Goal: Information Seeking & Learning: Learn about a topic

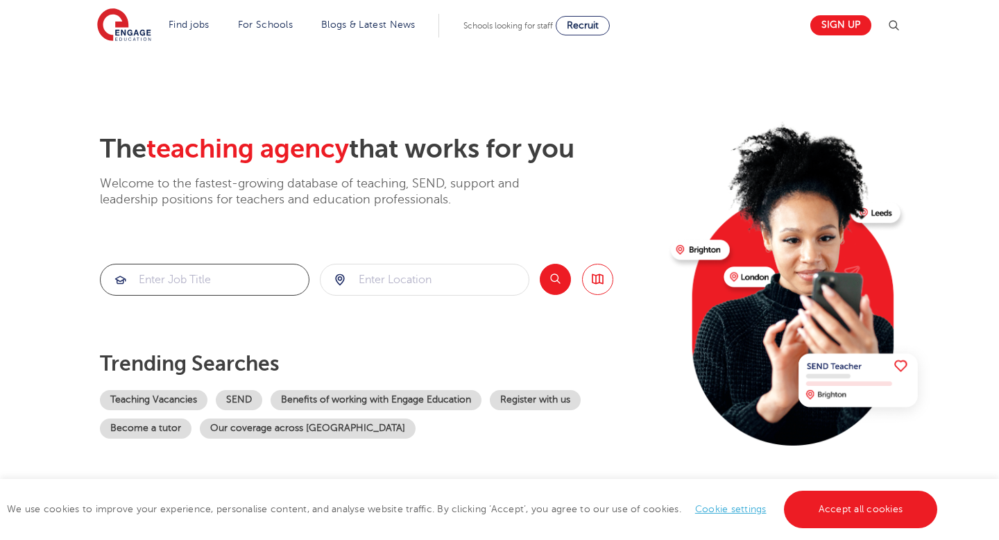
click at [194, 276] on input "search" at bounding box center [205, 279] width 208 height 31
click at [420, 285] on input "search" at bounding box center [425, 279] width 208 height 31
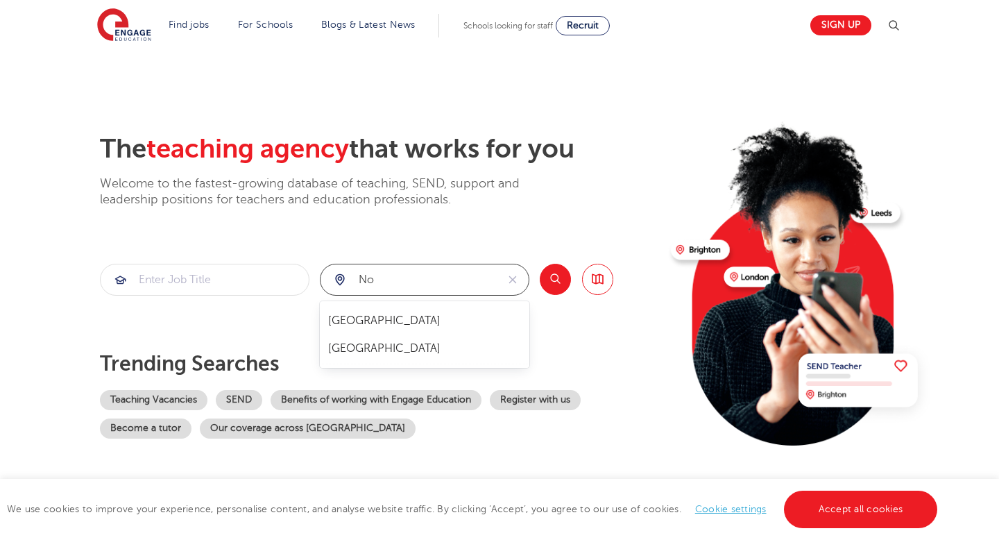
type input "n"
click at [410, 321] on li "[PERSON_NAME]" at bounding box center [424, 321] width 198 height 28
type input "[PERSON_NAME]"
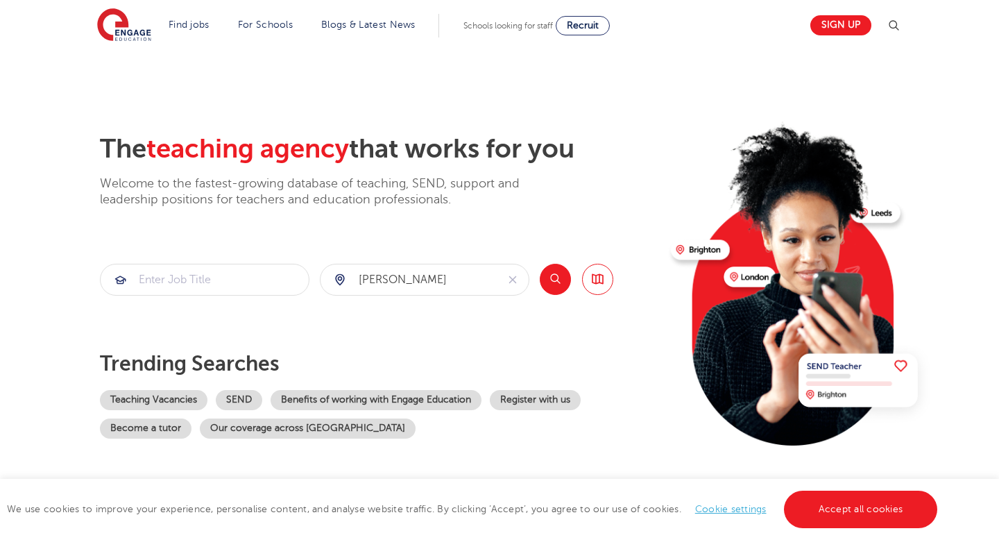
click at [561, 277] on button "Search" at bounding box center [555, 279] width 31 height 31
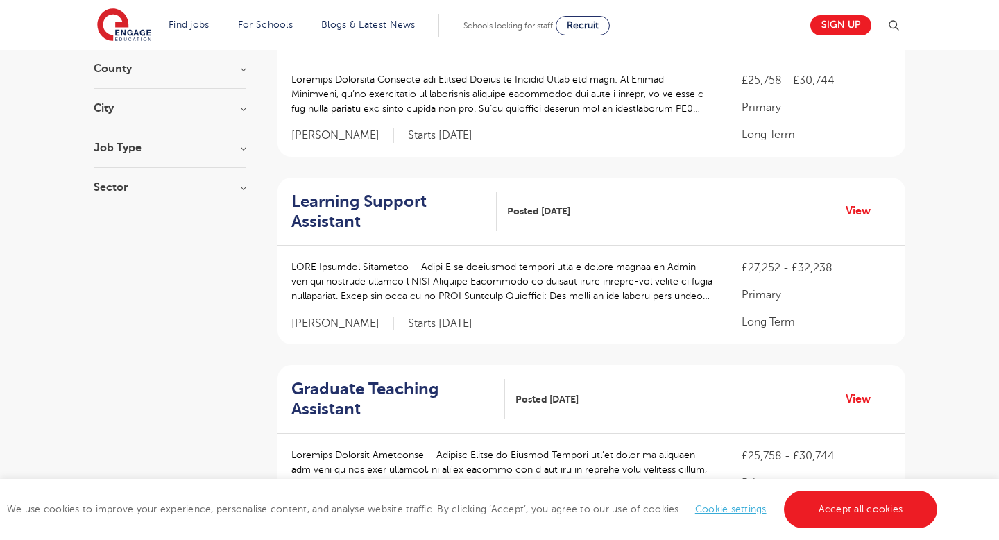
scroll to position [27, 0]
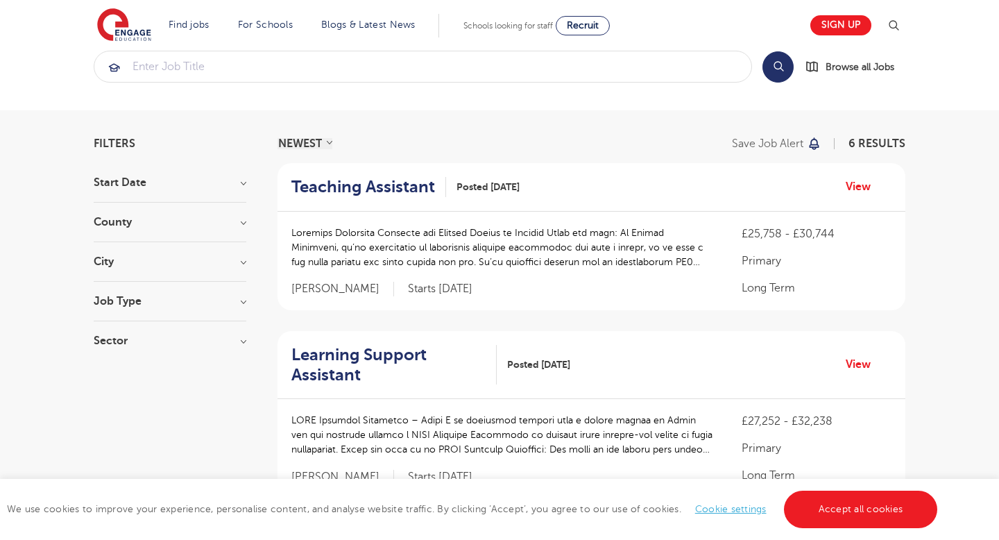
click at [223, 293] on section "Start Date October 6 Show more County London 495 Hertfordshire 124 Leeds 44 Wes…" at bounding box center [170, 268] width 153 height 183
click at [241, 299] on h3 "Job Type" at bounding box center [170, 301] width 153 height 11
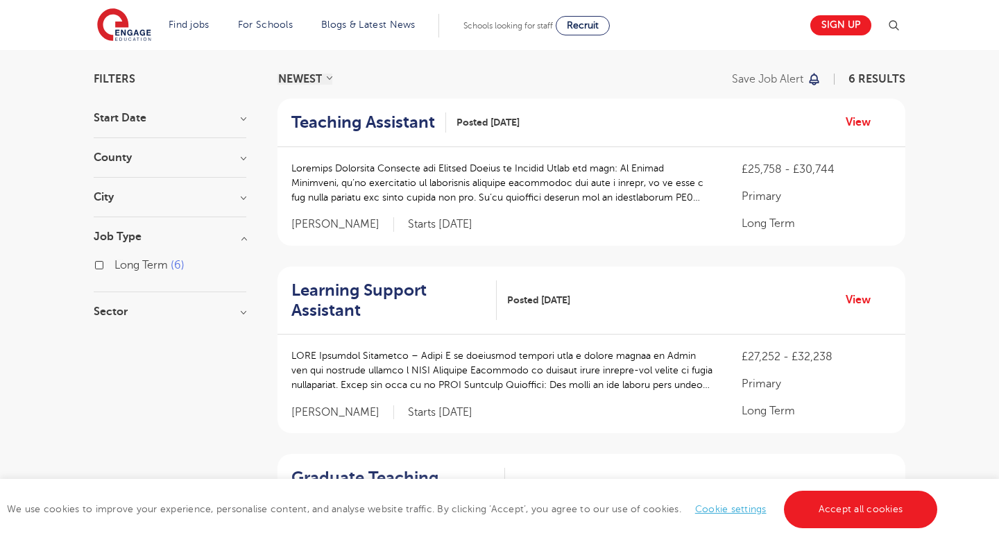
scroll to position [0, 0]
